Goal: Task Accomplishment & Management: Complete application form

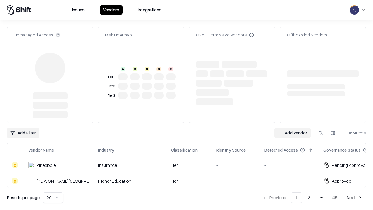
click at [292, 128] on link "Add Vendor" at bounding box center [292, 133] width 36 height 10
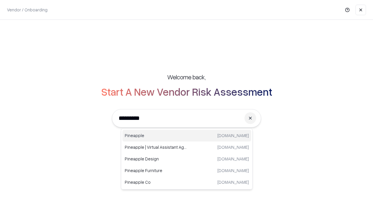
click at [187, 136] on div "Pineapple [DOMAIN_NAME]" at bounding box center [186, 136] width 129 height 12
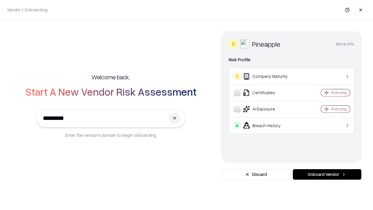
type input "*********"
click at [327, 174] on button "Onboard Vendor" at bounding box center [327, 174] width 69 height 10
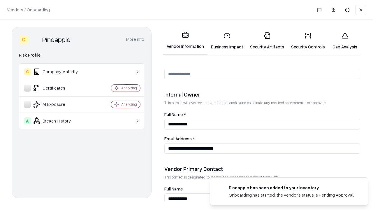
scroll to position [302, 0]
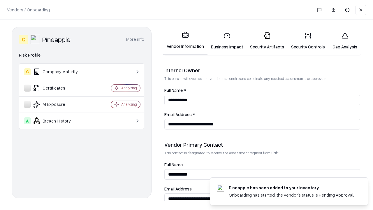
click at [227, 41] on link "Business Impact" at bounding box center [227, 40] width 39 height 27
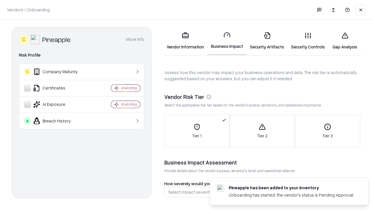
click at [345, 41] on link "Gap Analysis" at bounding box center [345, 40] width 33 height 27
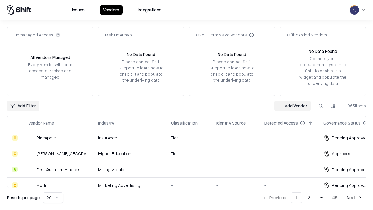
click at [292, 106] on link "Add Vendor" at bounding box center [292, 106] width 36 height 10
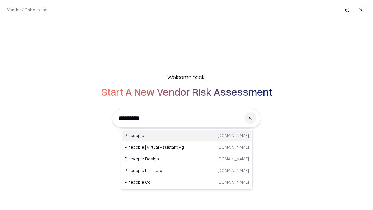
click at [187, 136] on div "Pineapple [DOMAIN_NAME]" at bounding box center [186, 136] width 129 height 12
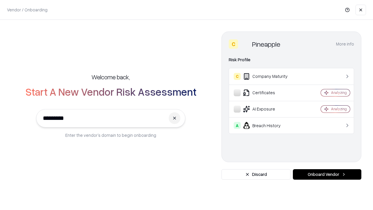
type input "*********"
click at [327, 174] on button "Onboard Vendor" at bounding box center [327, 174] width 69 height 10
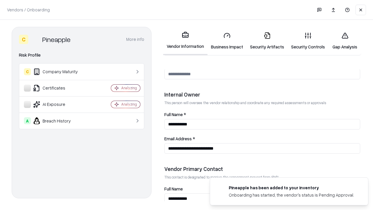
scroll to position [302, 0]
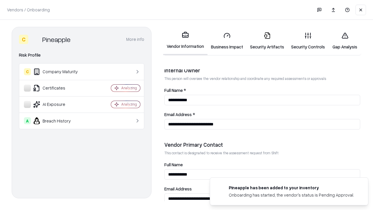
click at [345, 41] on link "Gap Analysis" at bounding box center [345, 40] width 33 height 27
